Goal: Download file/media

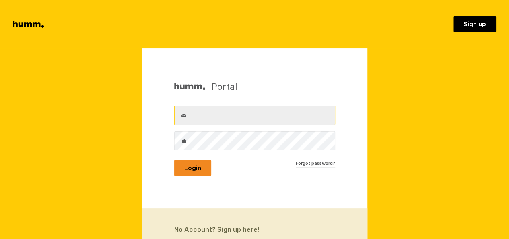
type input "contact@goldfernhoney.co.nz"
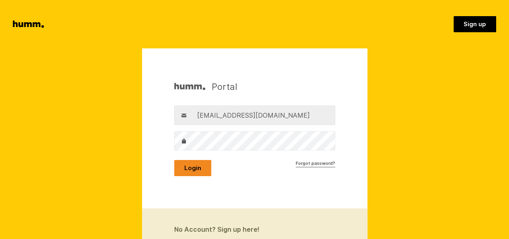
click at [188, 169] on button "Login" at bounding box center [192, 168] width 37 height 16
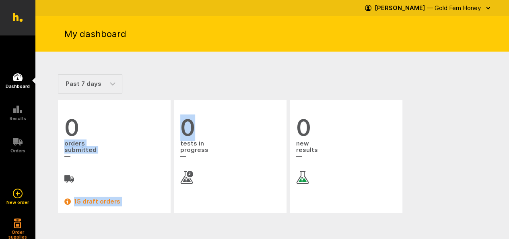
drag, startPoint x: 160, startPoint y: 109, endPoint x: 221, endPoint y: 113, distance: 61.3
click at [221, 113] on ul "0 orders submitted 15 draft orders 0 tests in progress 0 new results" at bounding box center [272, 156] width 432 height 116
click at [316, 58] on section "Past 7 days Past 30 days Past 90 days 0 orders submitted 15 draft orders 0 test…" at bounding box center [272, 148] width 474 height 193
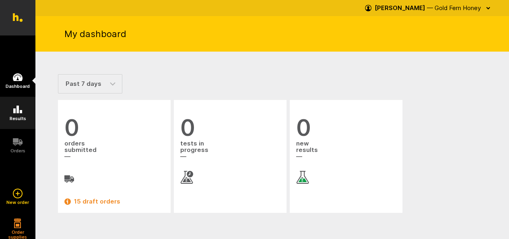
click at [14, 109] on icon at bounding box center [17, 109] width 9 height 8
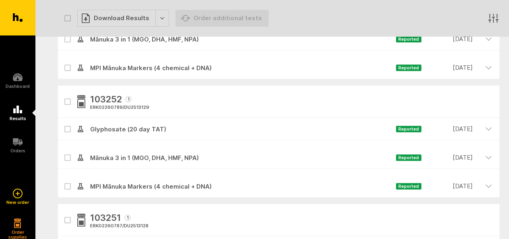
scroll to position [293, 0]
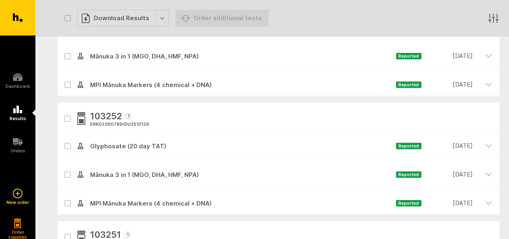
click at [69, 175] on icon at bounding box center [67, 175] width 5 height 4
click at [63, 168] on input "checkbox" at bounding box center [60, 165] width 5 height 5
checkbox input "true"
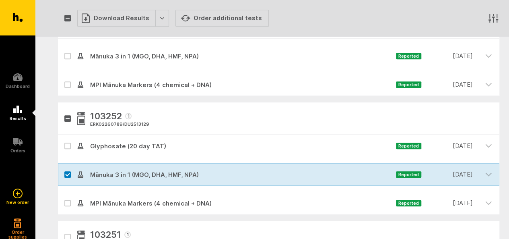
click at [70, 200] on label at bounding box center [67, 203] width 6 height 6
click at [63, 197] on input "checkbox" at bounding box center [60, 194] width 5 height 5
checkbox input "true"
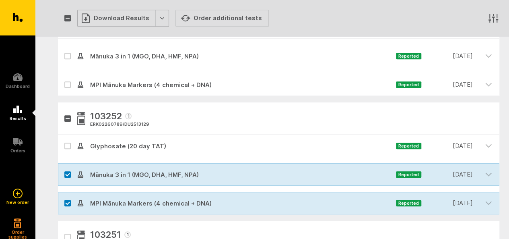
click at [155, 22] on div "Download Results" at bounding box center [123, 18] width 92 height 17
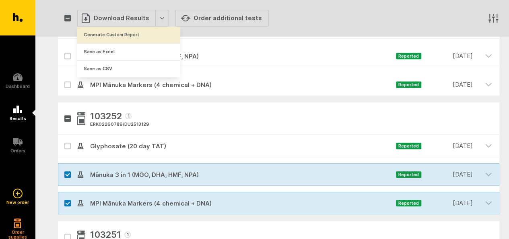
click at [134, 35] on button "Generate Custom Report" at bounding box center [128, 35] width 103 height 17
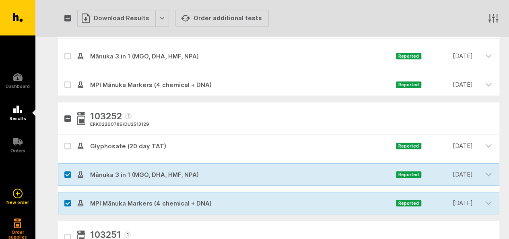
click at [70, 16] on button "button" at bounding box center [67, 18] width 6 height 6
checkbox input "true"
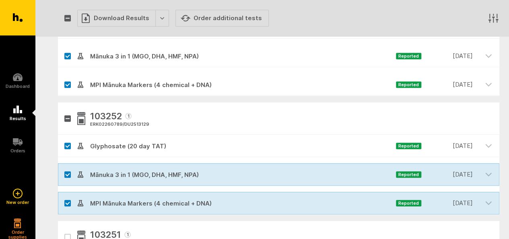
checkbox input "true"
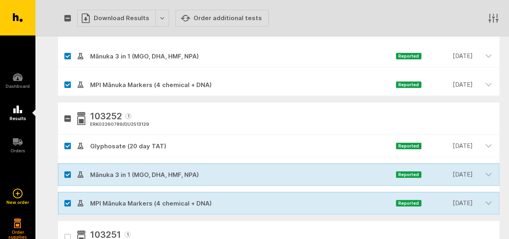
checkbox input "true"
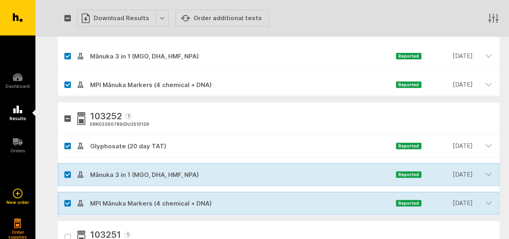
checkbox input "true"
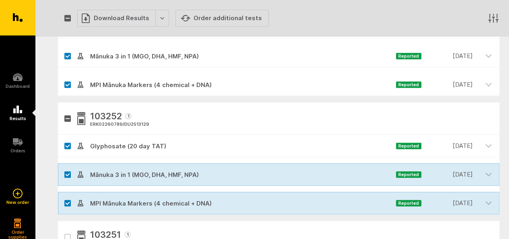
checkbox input "true"
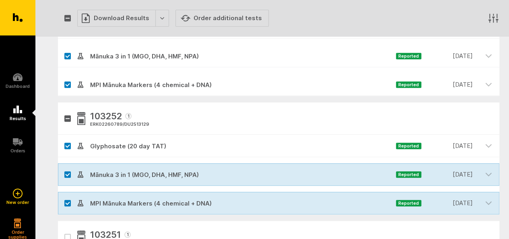
checkbox input "true"
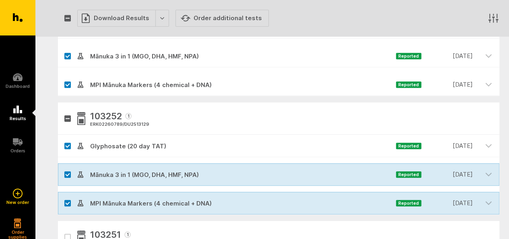
checkbox input "true"
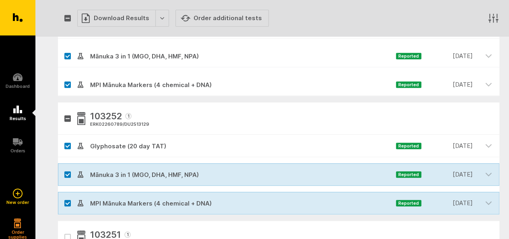
checkbox input "true"
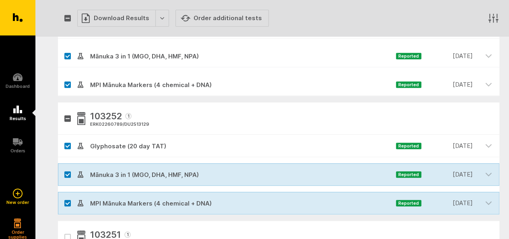
checkbox input "true"
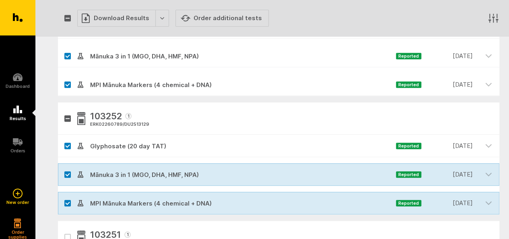
checkbox input "true"
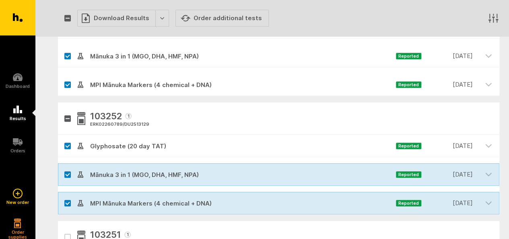
checkbox input "true"
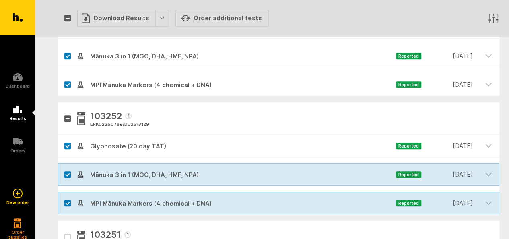
checkbox input "true"
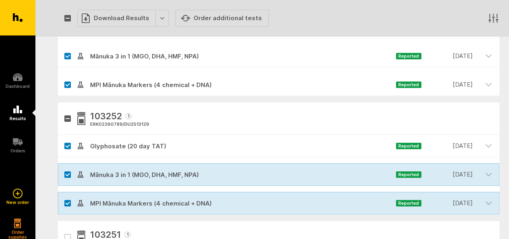
checkbox input "true"
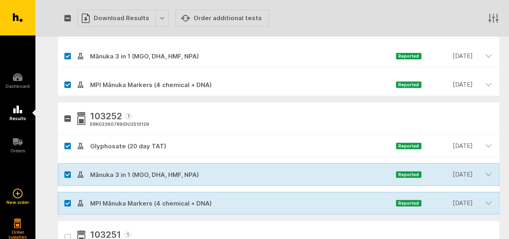
checkbox input "true"
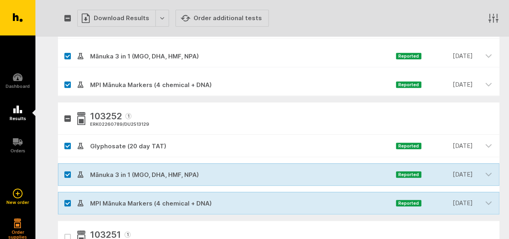
checkbox input "true"
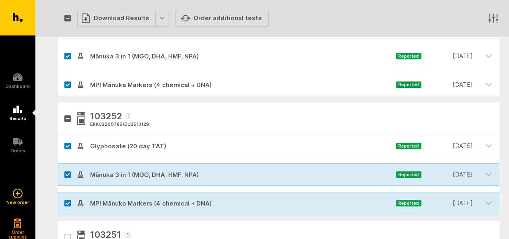
checkbox input "true"
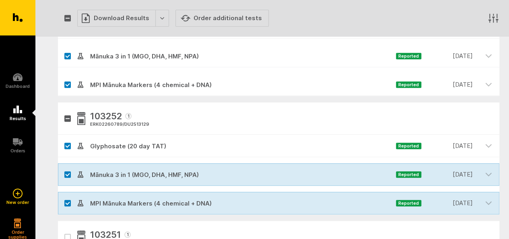
checkbox input "true"
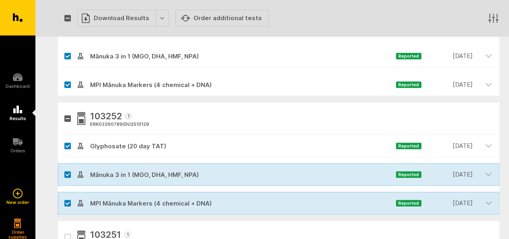
checkbox input "true"
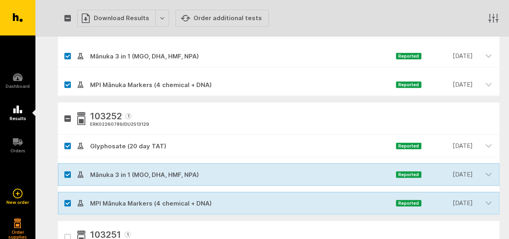
checkbox input "true"
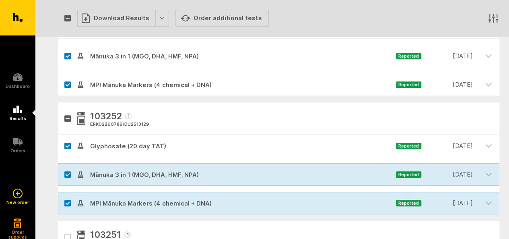
checkbox input "true"
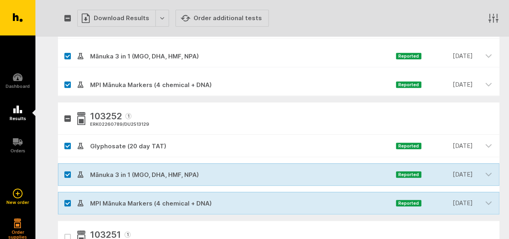
checkbox input "true"
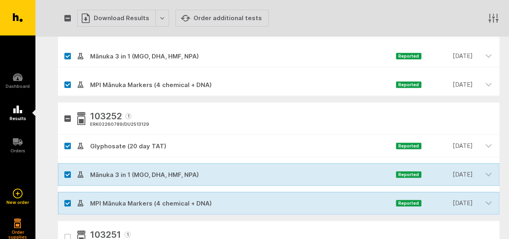
checkbox input "true"
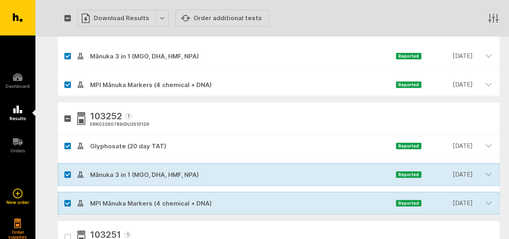
checkbox input "true"
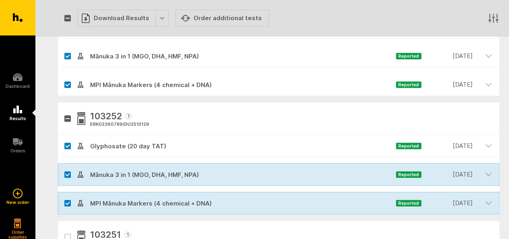
checkbox input "true"
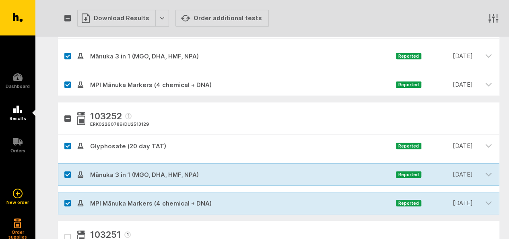
checkbox input "true"
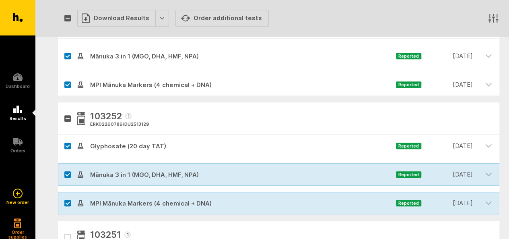
checkbox input "true"
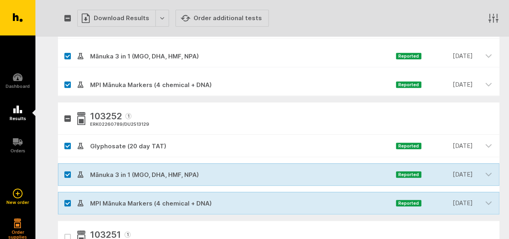
checkbox input "true"
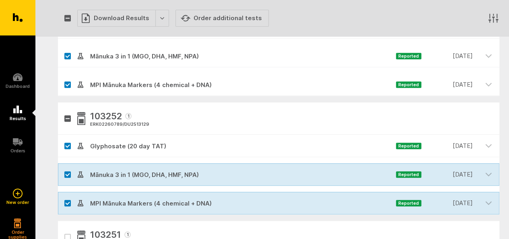
checkbox input "true"
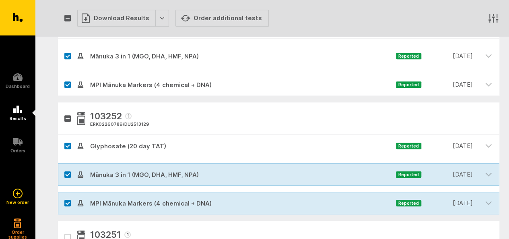
checkbox input "true"
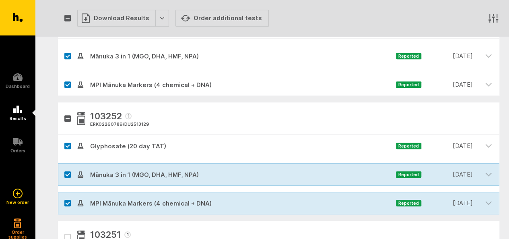
checkbox input "true"
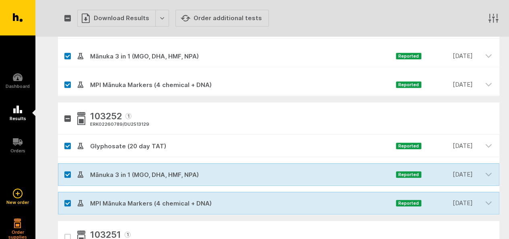
checkbox input "true"
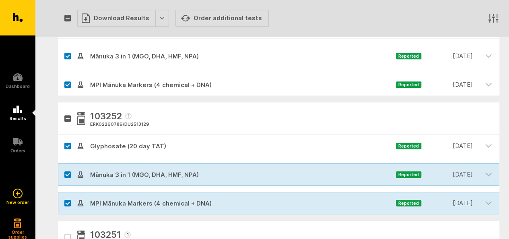
checkbox input "true"
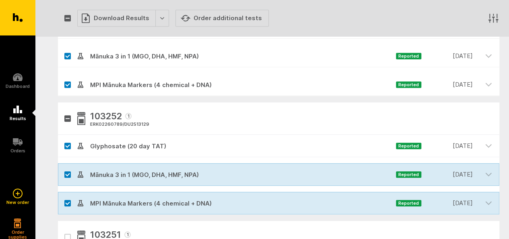
checkbox input "true"
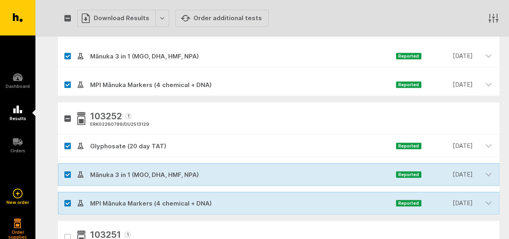
checkbox input "true"
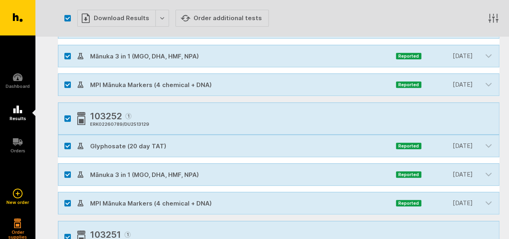
click at [68, 21] on button "button" at bounding box center [67, 18] width 6 height 6
checkbox input "false"
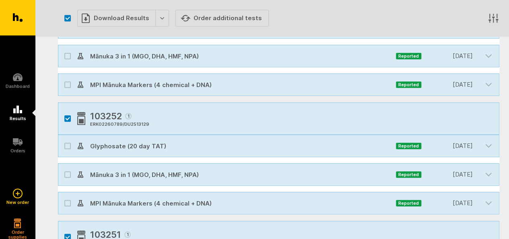
checkbox input "false"
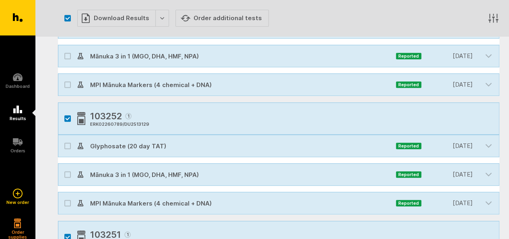
checkbox input "false"
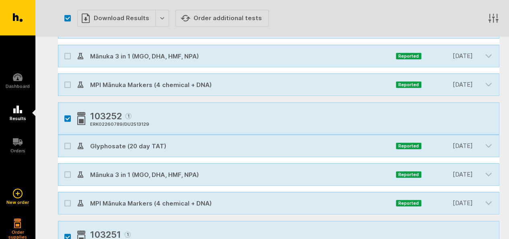
checkbox input "false"
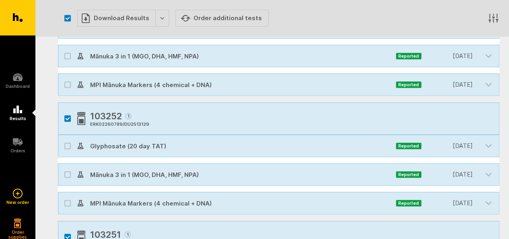
checkbox input "false"
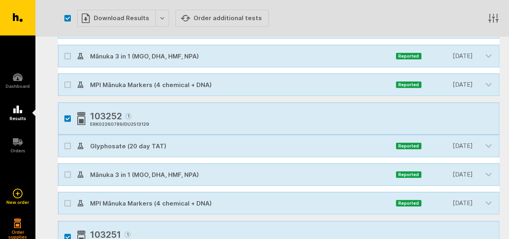
checkbox input "false"
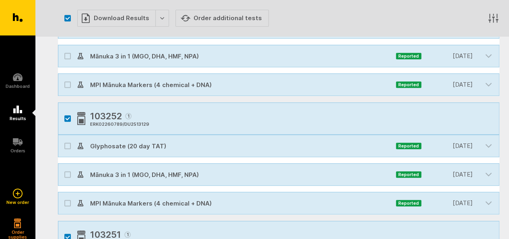
checkbox input "false"
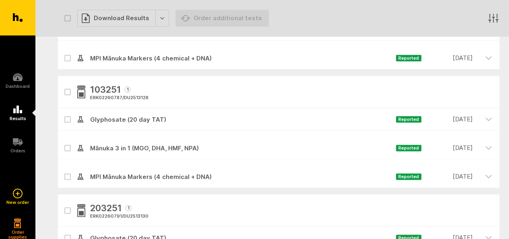
scroll to position [553, 0]
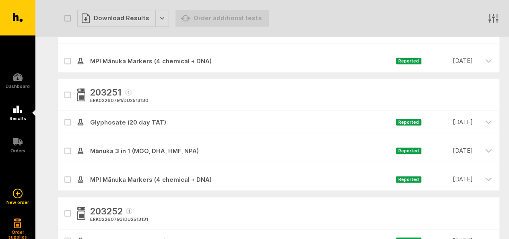
click at [138, 177] on span "MPI Mānuka Markers (4 chemical + DNA)" at bounding box center [240, 180] width 312 height 10
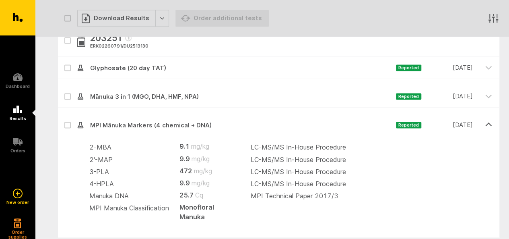
scroll to position [558, 0]
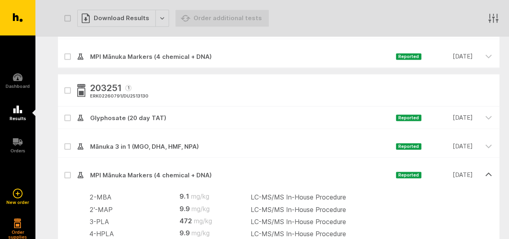
click at [138, 148] on span "Mānuka 3 in 1 (MGO, DHA, HMF, NPA)" at bounding box center [240, 147] width 312 height 10
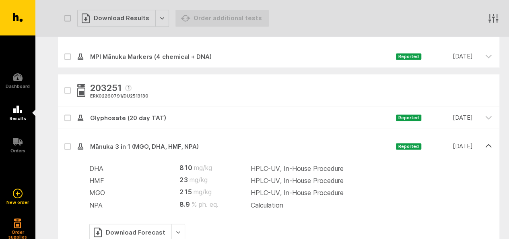
click at [138, 148] on span "Mānuka 3 in 1 (MGO, DHA, HMF, NPA)" at bounding box center [240, 147] width 312 height 10
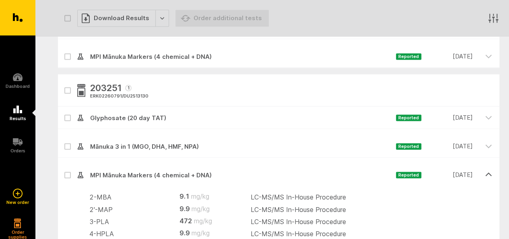
click at [67, 90] on icon "button" at bounding box center [67, 91] width 5 height 4
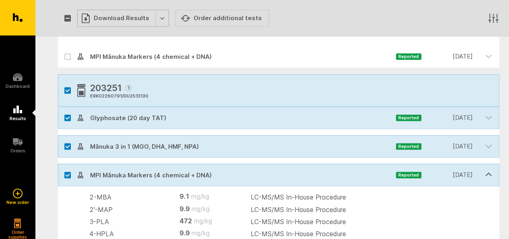
click at [158, 20] on div "Download Results" at bounding box center [123, 18] width 92 height 17
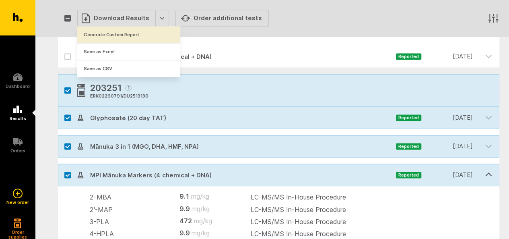
click at [137, 33] on button "Generate Custom Report" at bounding box center [128, 34] width 103 height 17
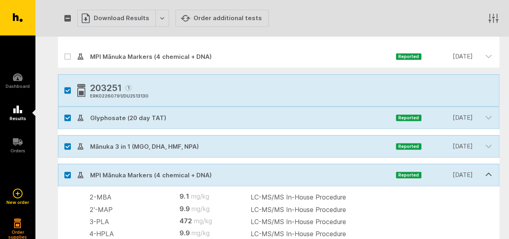
click at [64, 118] on label at bounding box center [67, 117] width 6 height 6
click at [63, 111] on input "checkbox" at bounding box center [60, 108] width 5 height 5
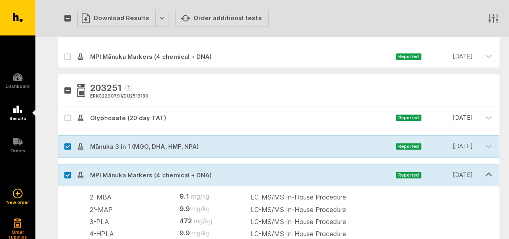
click at [67, 87] on button "button" at bounding box center [67, 90] width 6 height 6
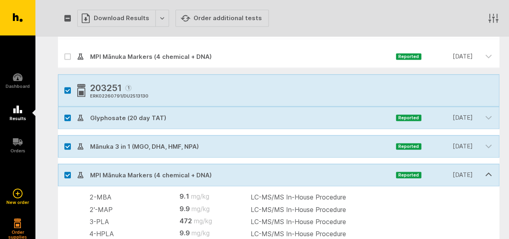
click at [67, 87] on button "button" at bounding box center [67, 90] width 6 height 6
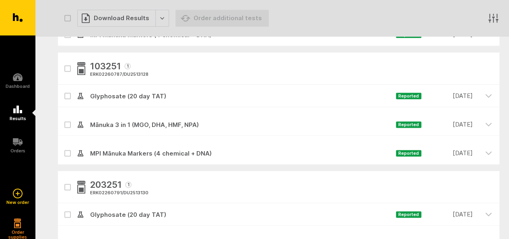
scroll to position [436, 0]
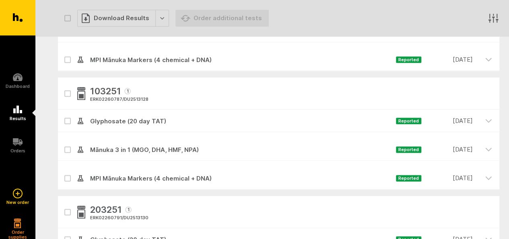
click at [68, 150] on icon at bounding box center [67, 150] width 5 height 4
click at [63, 143] on input "checkbox" at bounding box center [60, 140] width 5 height 5
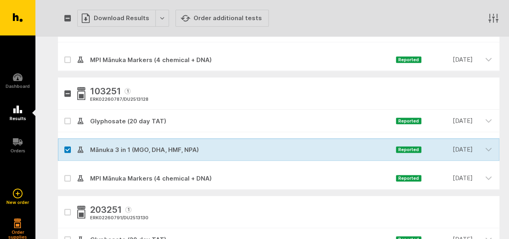
click at [68, 179] on icon at bounding box center [67, 178] width 5 height 4
click at [63, 172] on input "checkbox" at bounding box center [60, 169] width 5 height 5
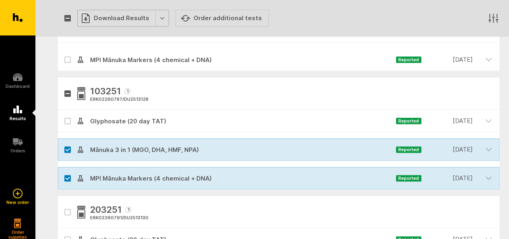
click at [163, 13] on div "Download Results" at bounding box center [123, 18] width 92 height 17
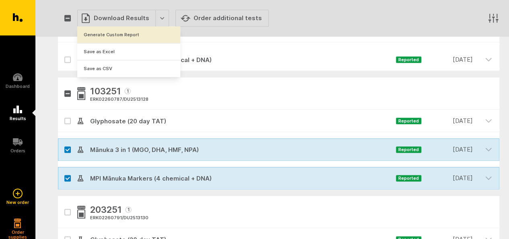
click at [142, 37] on button "Generate Custom Report" at bounding box center [128, 34] width 103 height 17
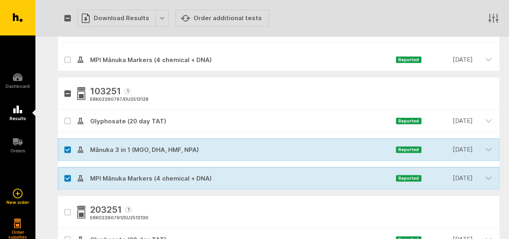
click at [68, 94] on icon "button" at bounding box center [67, 94] width 5 height 4
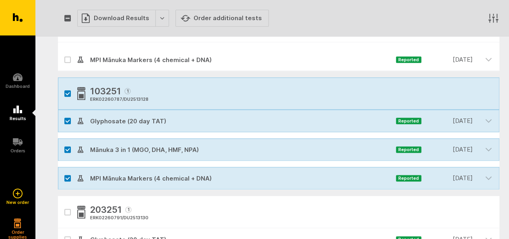
click at [68, 94] on icon "button" at bounding box center [67, 94] width 5 height 4
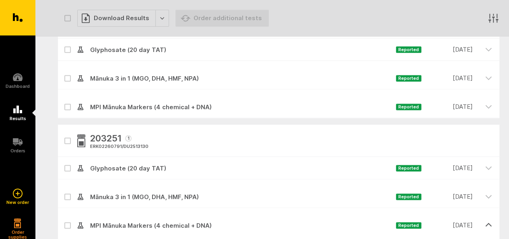
scroll to position [532, 0]
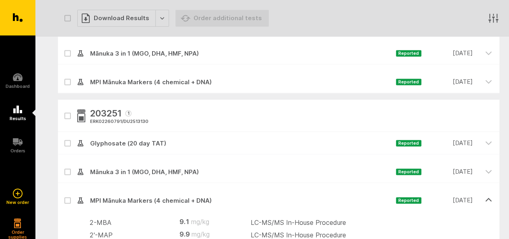
click at [69, 170] on icon at bounding box center [68, 171] width 4 height 2
click at [63, 165] on input "checkbox" at bounding box center [60, 162] width 5 height 5
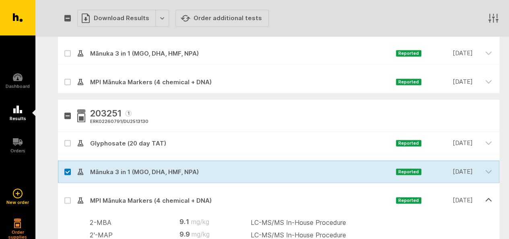
click at [68, 197] on label at bounding box center [67, 200] width 6 height 6
click at [63, 194] on input "checkbox" at bounding box center [60, 191] width 5 height 5
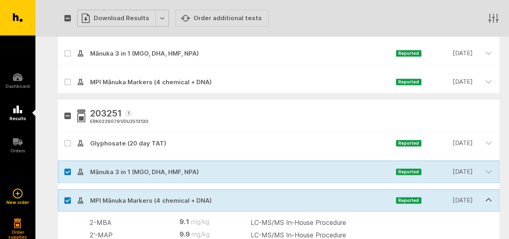
click at [159, 19] on div "Download Results" at bounding box center [123, 18] width 92 height 17
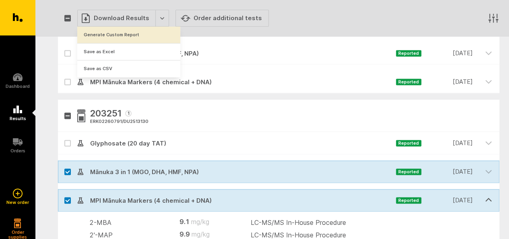
click at [136, 37] on button "Generate Custom Report" at bounding box center [128, 35] width 103 height 17
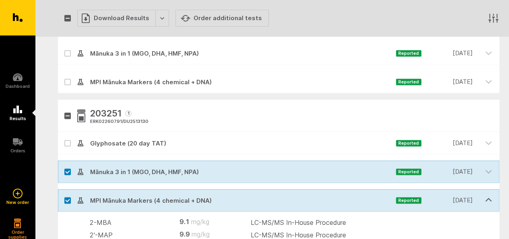
click at [68, 17] on icon "button" at bounding box center [67, 19] width 5 height 4
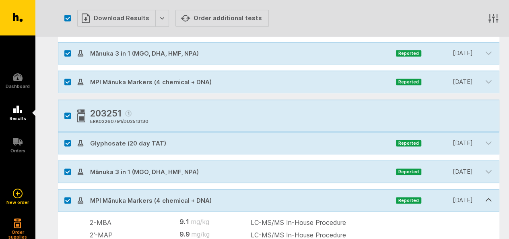
click at [66, 19] on icon "button" at bounding box center [67, 19] width 5 height 4
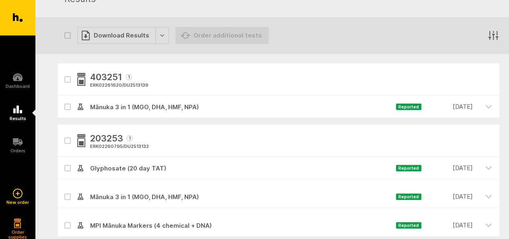
scroll to position [17, 0]
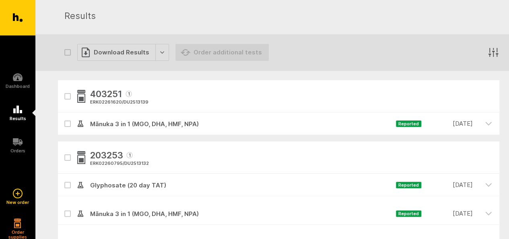
click at [129, 118] on span "Mānuka 3 in 1 (MGO, DHA, HMF, NPA) Reported [DATE]" at bounding box center [277, 123] width 400 height 23
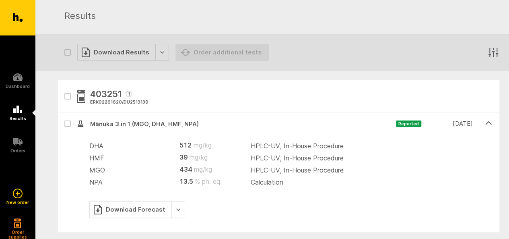
click at [67, 122] on icon at bounding box center [67, 124] width 5 height 4
click at [63, 118] on input "checkbox" at bounding box center [60, 114] width 5 height 5
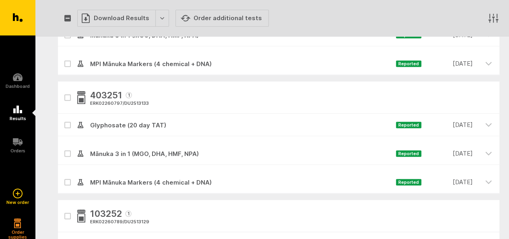
scroll to position [302, 0]
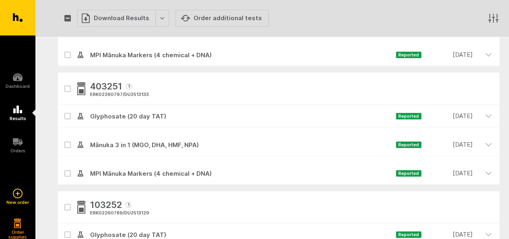
click at [111, 173] on span "MPI Mānuka Markers (4 chemical + DNA)" at bounding box center [240, 174] width 312 height 10
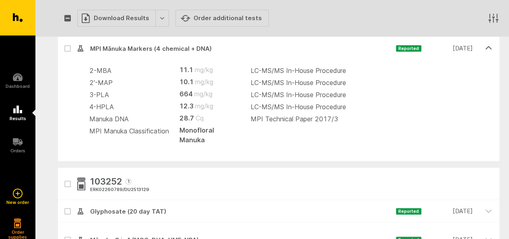
scroll to position [400, 0]
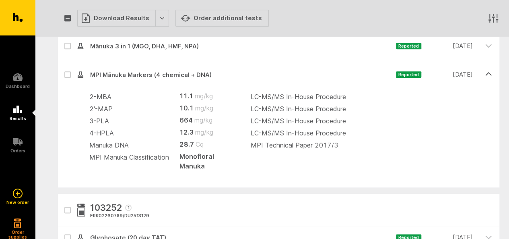
click at [70, 74] on label at bounding box center [67, 74] width 6 height 6
click at [63, 68] on input "checkbox" at bounding box center [60, 65] width 5 height 5
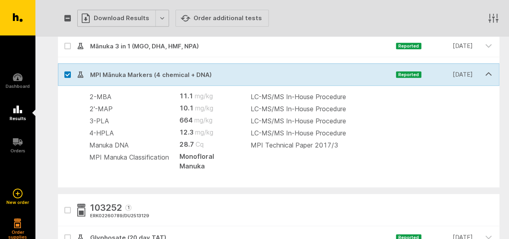
click at [157, 19] on div "Download Results" at bounding box center [123, 18] width 92 height 17
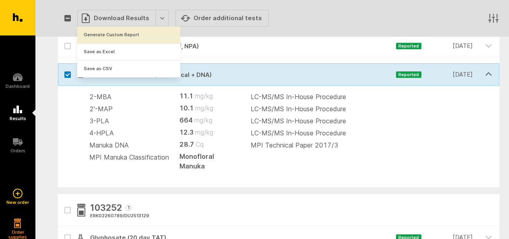
click at [119, 37] on button "Generate Custom Report" at bounding box center [128, 35] width 103 height 17
